Goal: Find specific page/section: Find specific page/section

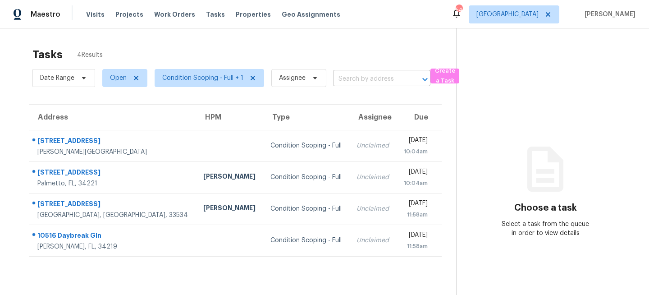
click at [353, 78] on input "text" at bounding box center [369, 79] width 72 height 14
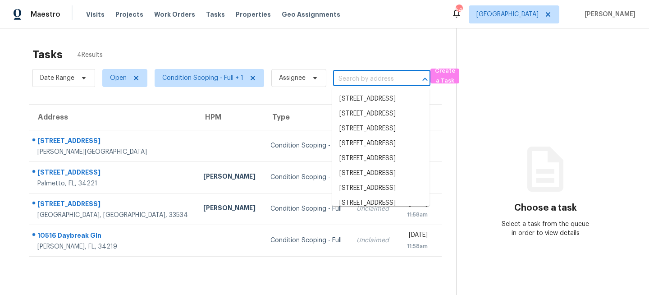
paste input "[STREET_ADDRESS]"
type input "[STREET_ADDRESS]"
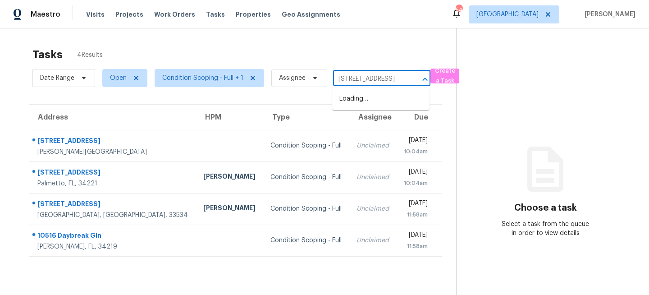
scroll to position [0, 39]
click at [365, 104] on li "[STREET_ADDRESS]" at bounding box center [380, 99] width 97 height 15
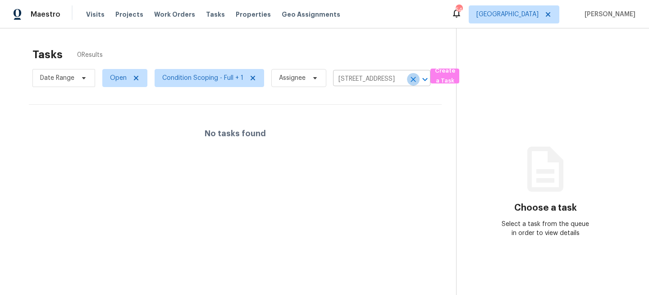
click at [414, 76] on icon "Clear" at bounding box center [413, 79] width 9 height 9
click at [285, 37] on div at bounding box center [324, 147] width 649 height 295
